Goal: Transaction & Acquisition: Purchase product/service

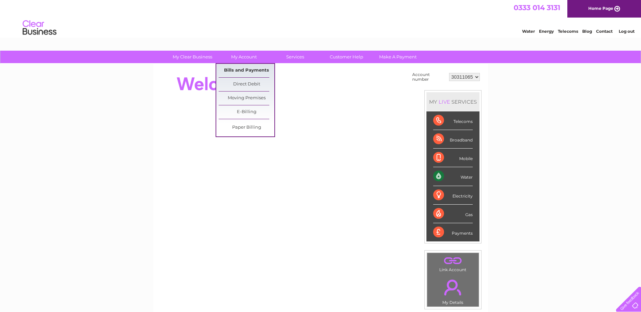
click at [243, 72] on link "Bills and Payments" at bounding box center [247, 71] width 56 height 14
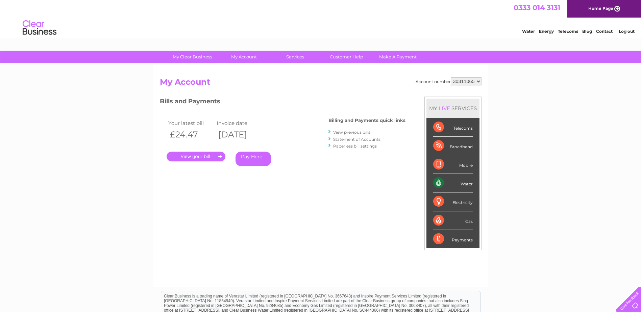
click at [249, 156] on link "Pay Here" at bounding box center [253, 159] width 35 height 15
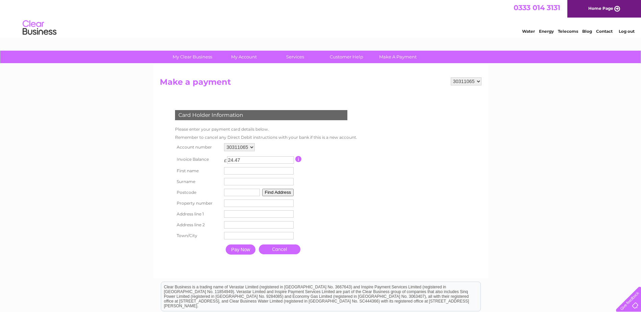
click at [338, 200] on table "Account number 30311065 Invoice Balance £ 24.47 First name Surname Postcode" at bounding box center [264, 200] width 183 height 117
drag, startPoint x: 247, startPoint y: 160, endPoint x: 218, endPoint y: 159, distance: 28.8
click at [218, 159] on tr "Invoice Balance £ 24.47 This payment facility permits payment of the full outst…" at bounding box center [264, 159] width 183 height 13
